Goal: Find specific page/section: Find specific page/section

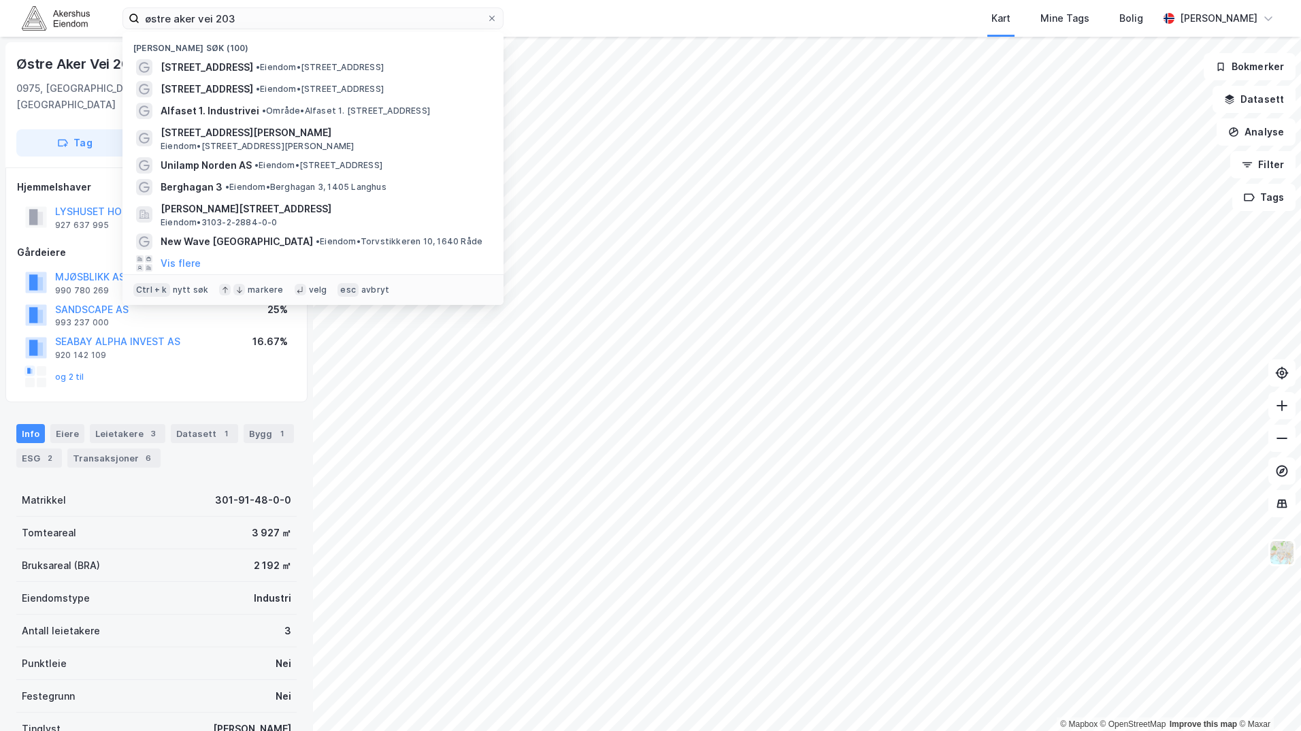
click at [286, 21] on input "østre aker vei 203" at bounding box center [312, 18] width 347 height 20
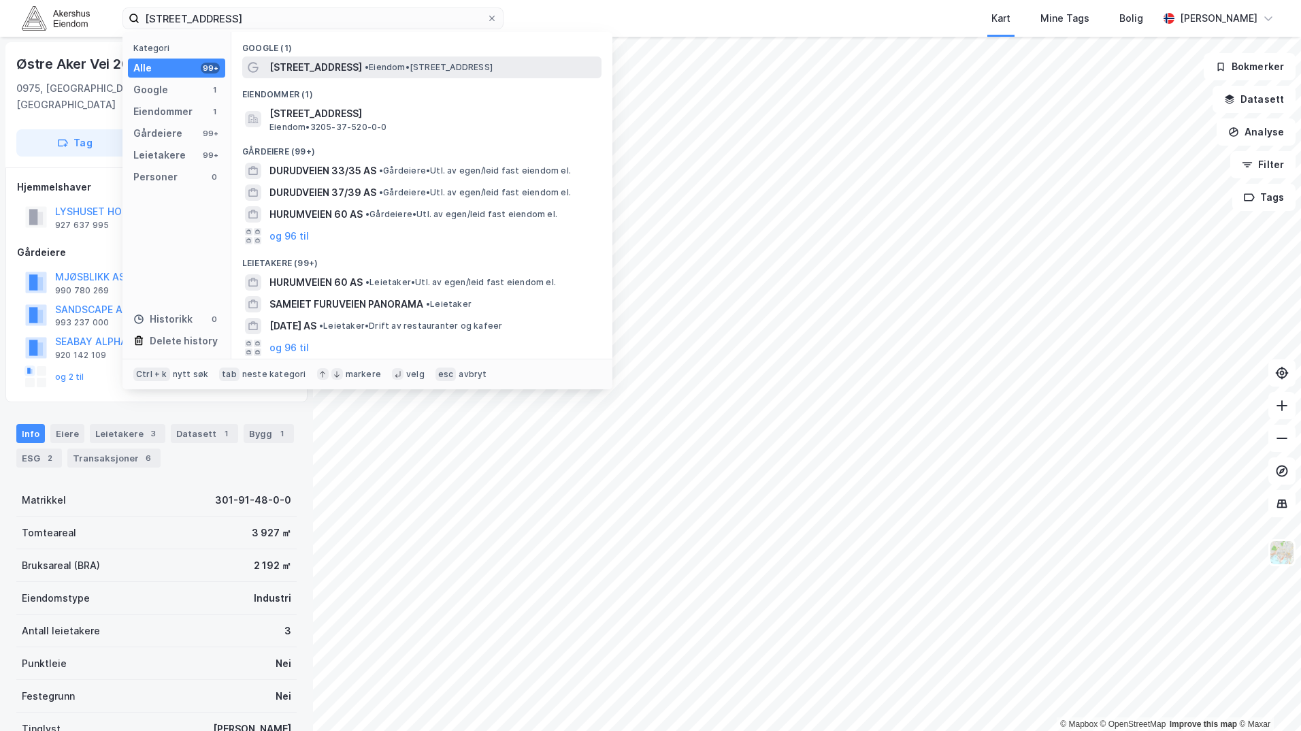
click at [295, 63] on span "[STREET_ADDRESS]" at bounding box center [315, 67] width 93 height 16
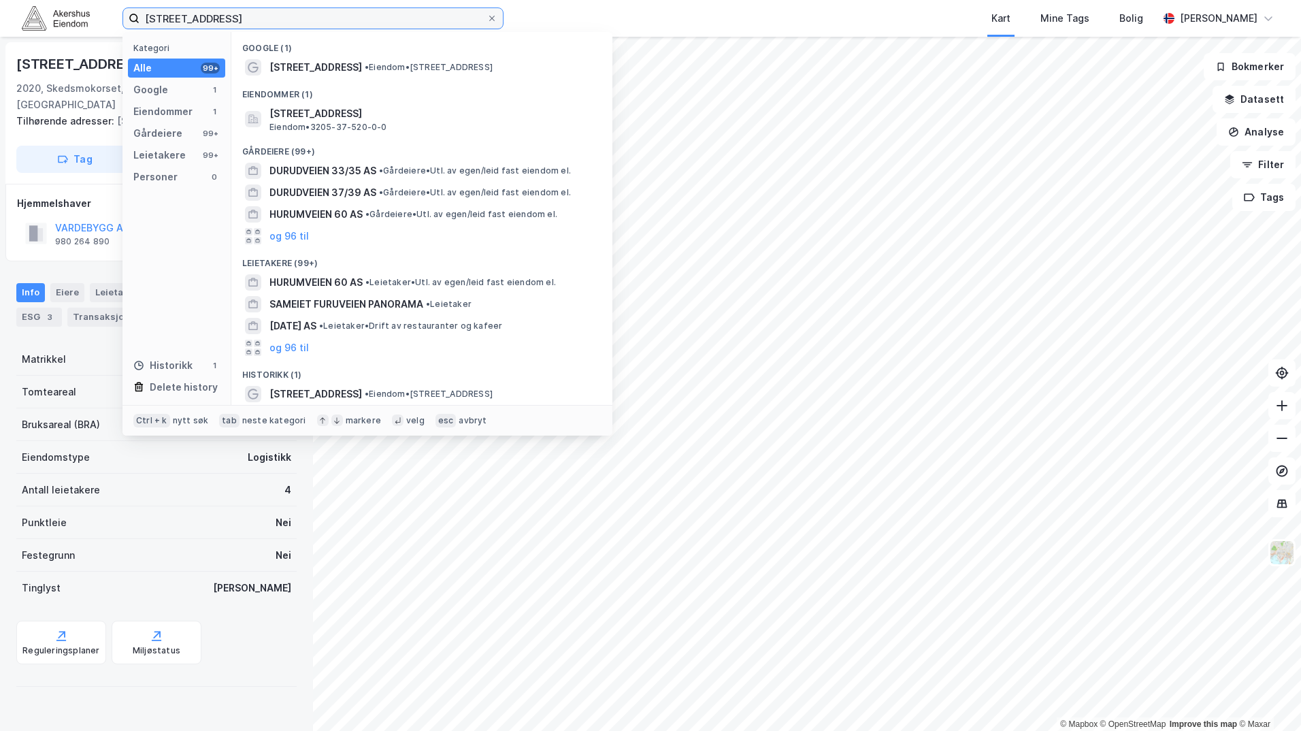
click at [232, 22] on input "[STREET_ADDRESS]" at bounding box center [312, 18] width 347 height 20
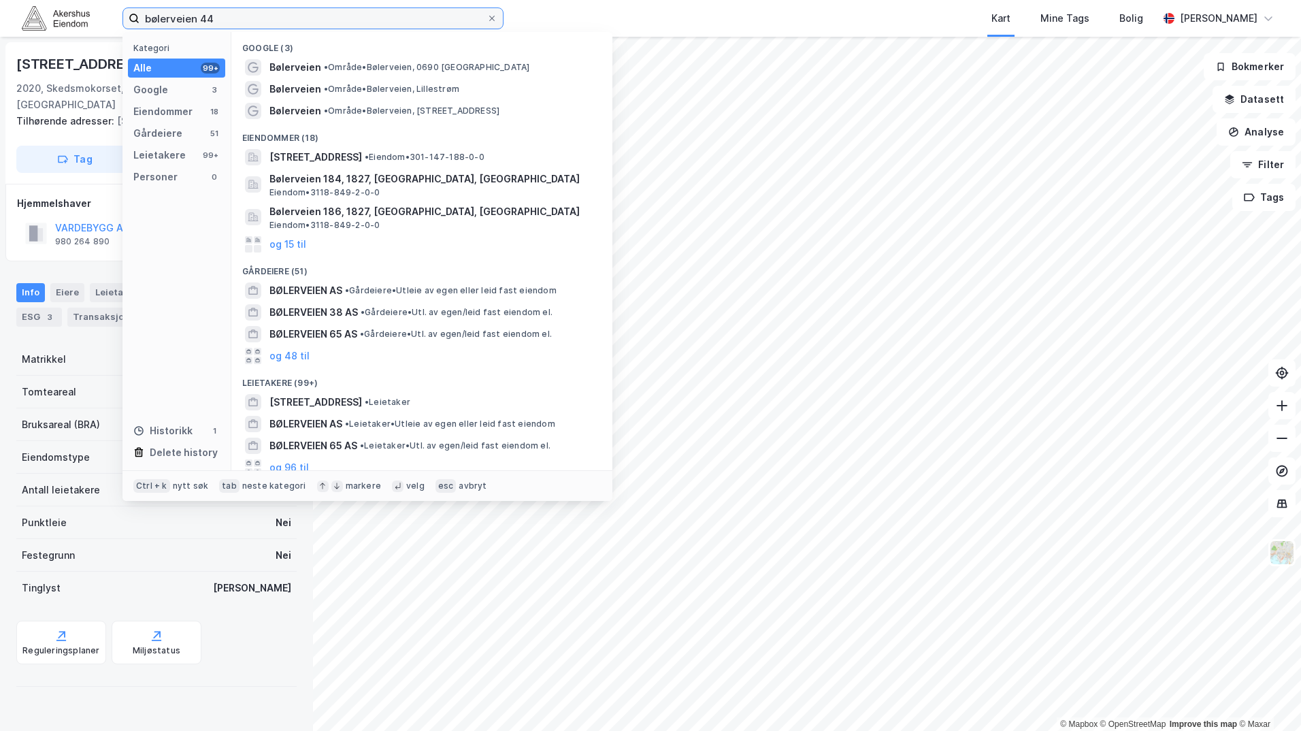
type input "bølerveien 44"
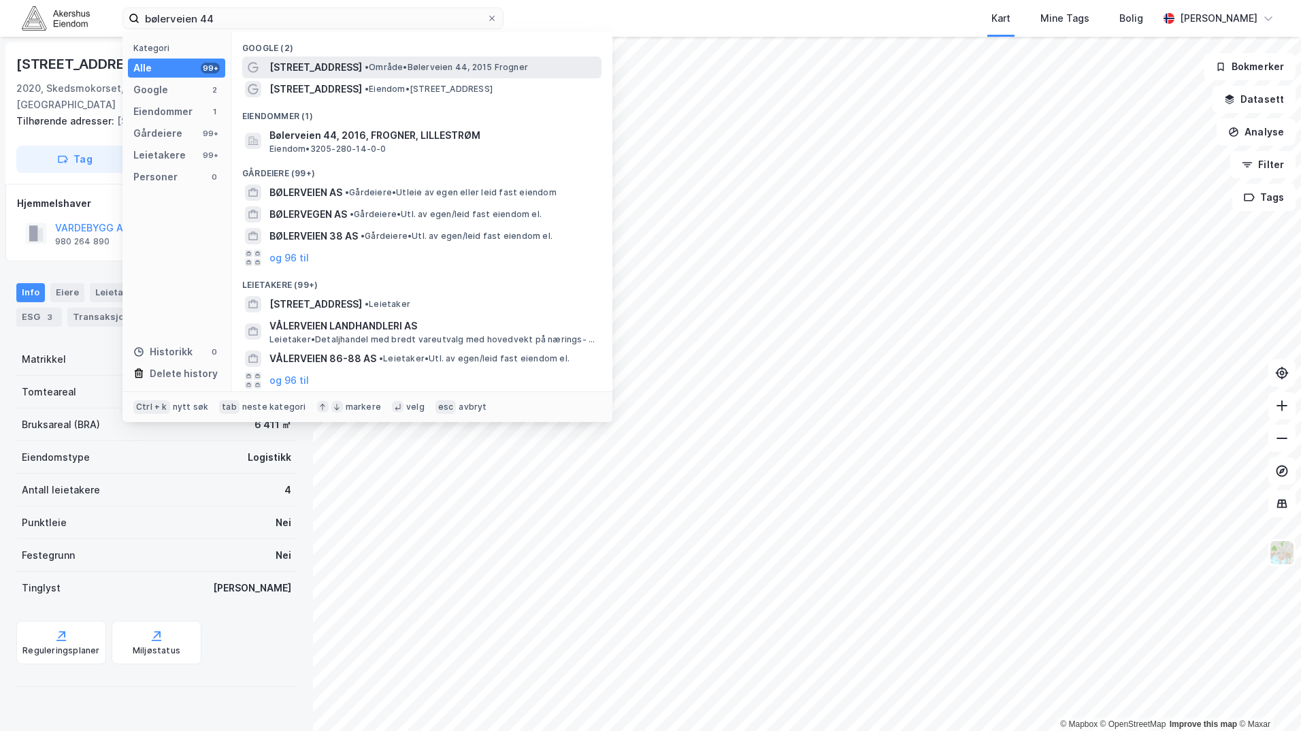
click at [426, 73] on div "[STREET_ADDRESS] • Område • [STREET_ADDRESS] [GEOGRAPHIC_DATA]" at bounding box center [433, 67] width 329 height 16
